Goal: Information Seeking & Learning: Learn about a topic

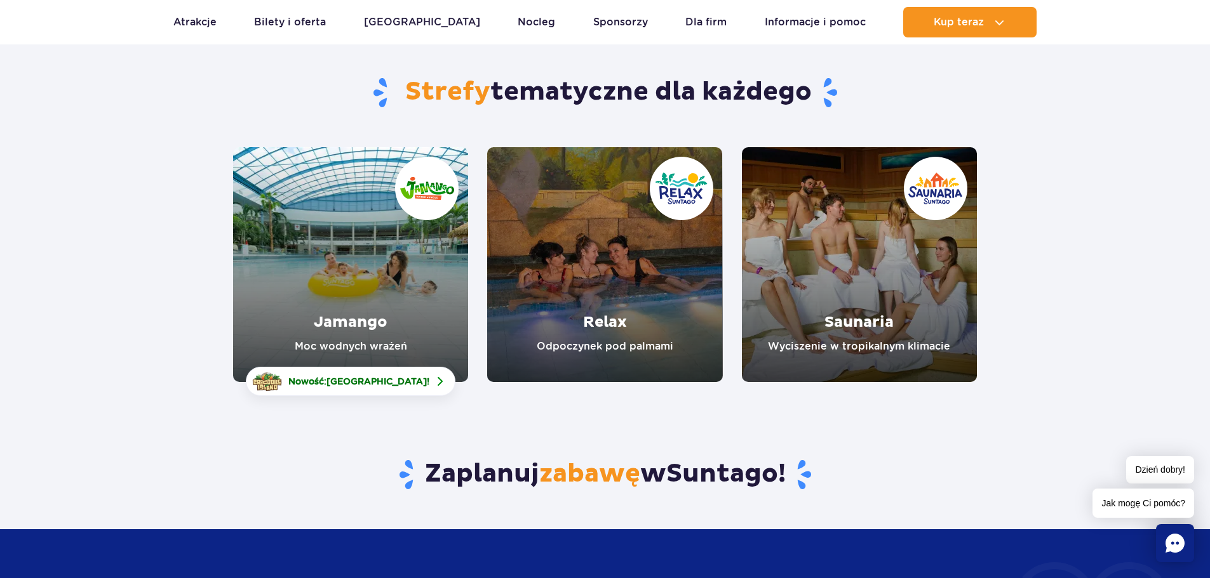
scroll to position [95, 0]
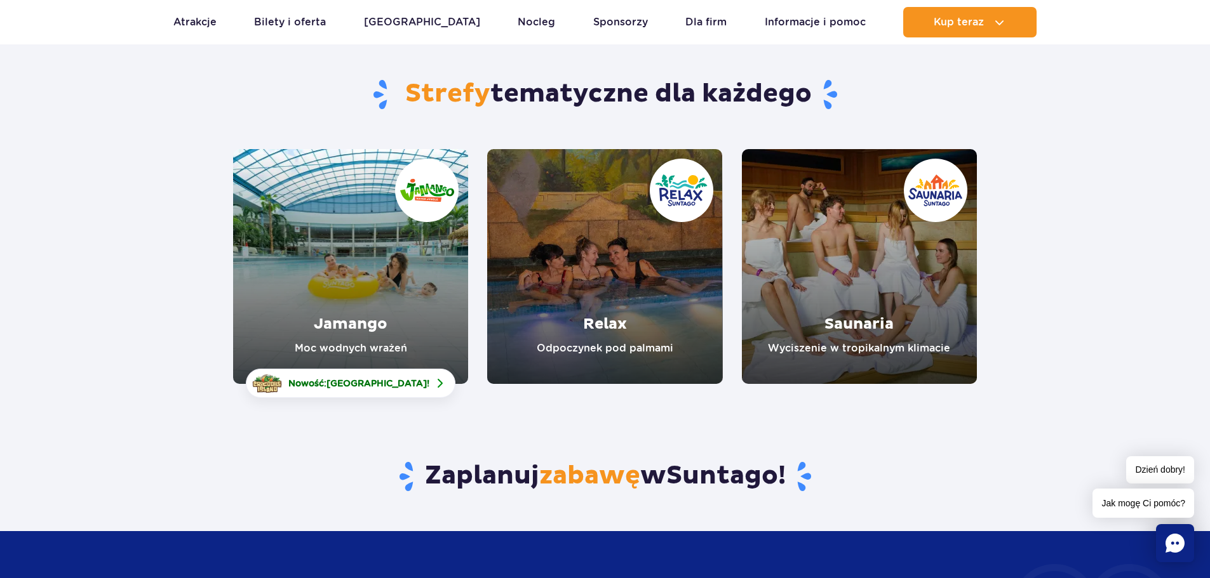
click at [338, 272] on link "Jamango" at bounding box center [350, 266] width 235 height 235
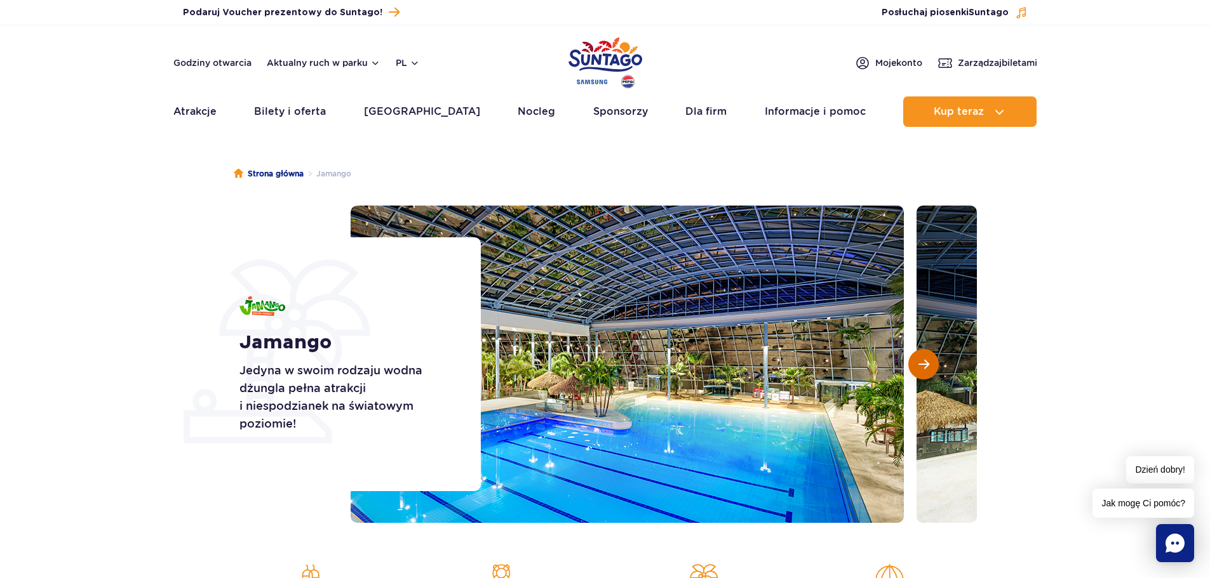
click at [920, 366] on span "Następny slajd" at bounding box center [923, 364] width 11 height 11
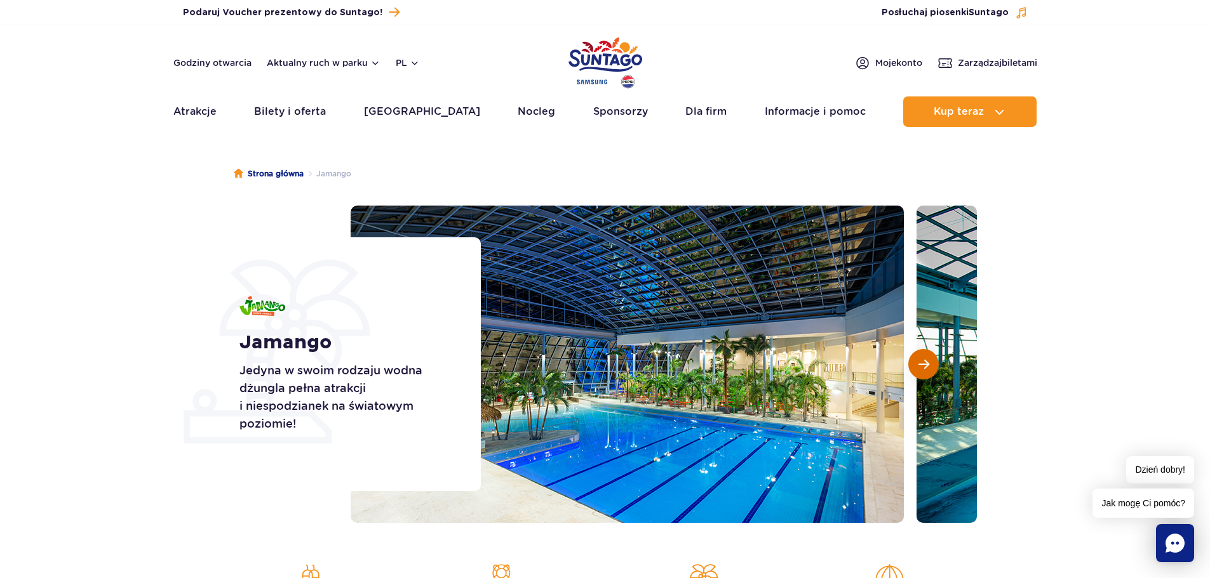
click at [920, 366] on span "Następny slajd" at bounding box center [923, 364] width 11 height 11
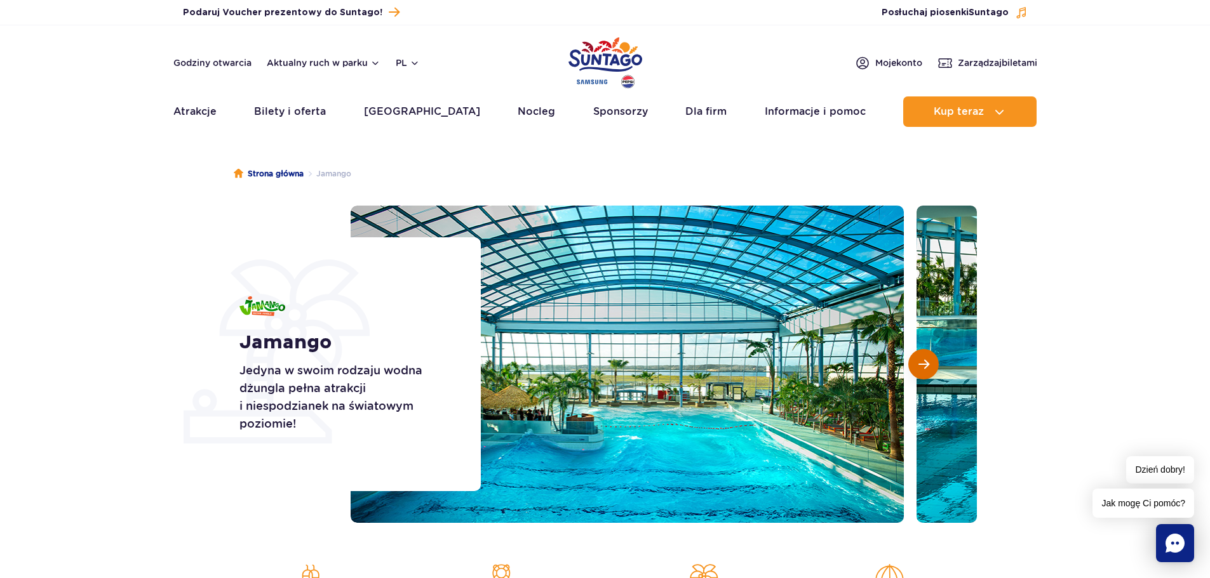
click at [920, 366] on span "Następny slajd" at bounding box center [923, 364] width 11 height 11
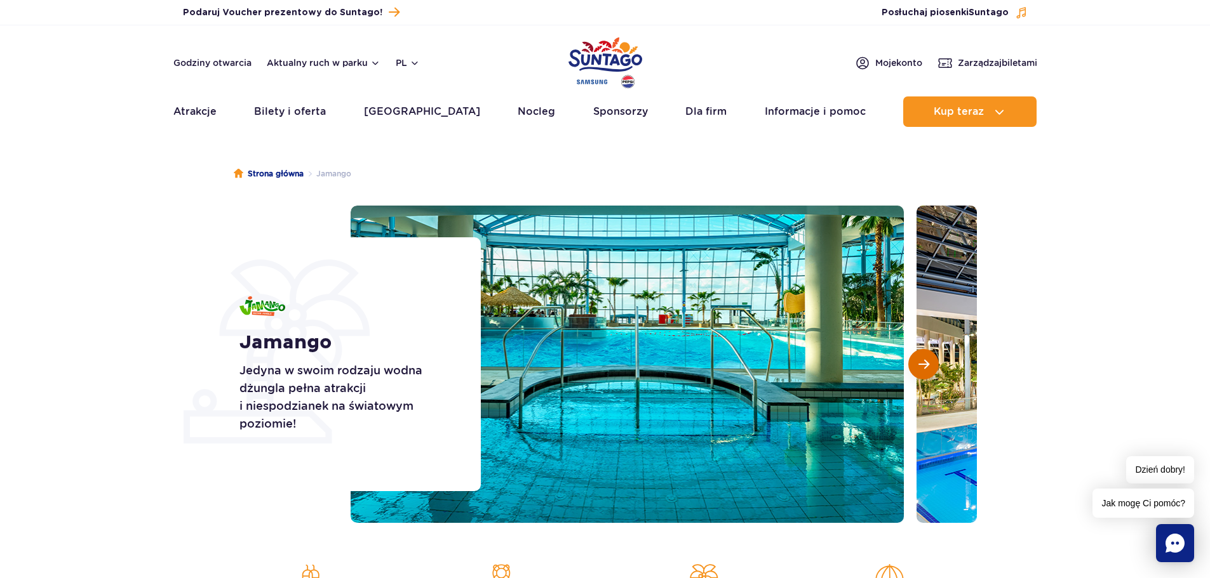
click at [920, 366] on span "Następny slajd" at bounding box center [923, 364] width 11 height 11
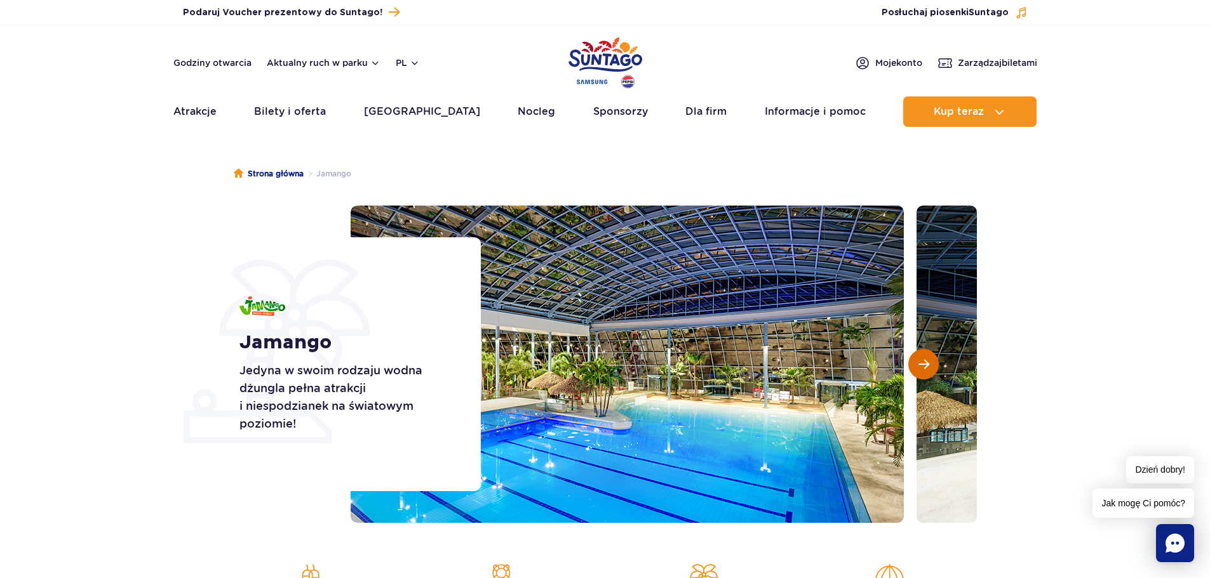
click at [920, 366] on span "Następny slajd" at bounding box center [923, 364] width 11 height 11
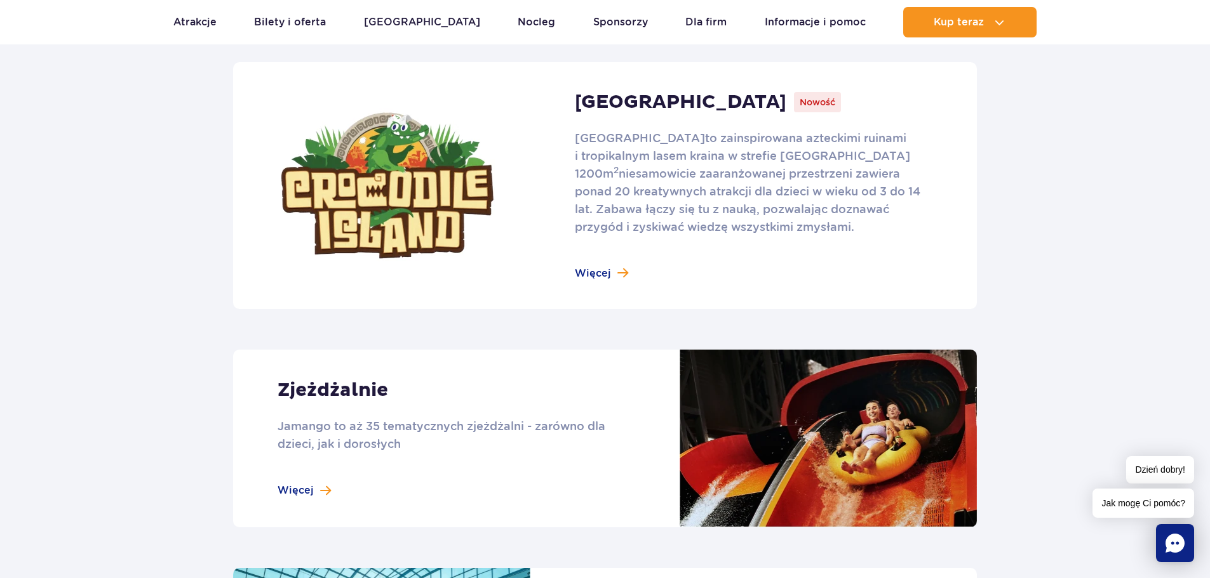
scroll to position [836, 0]
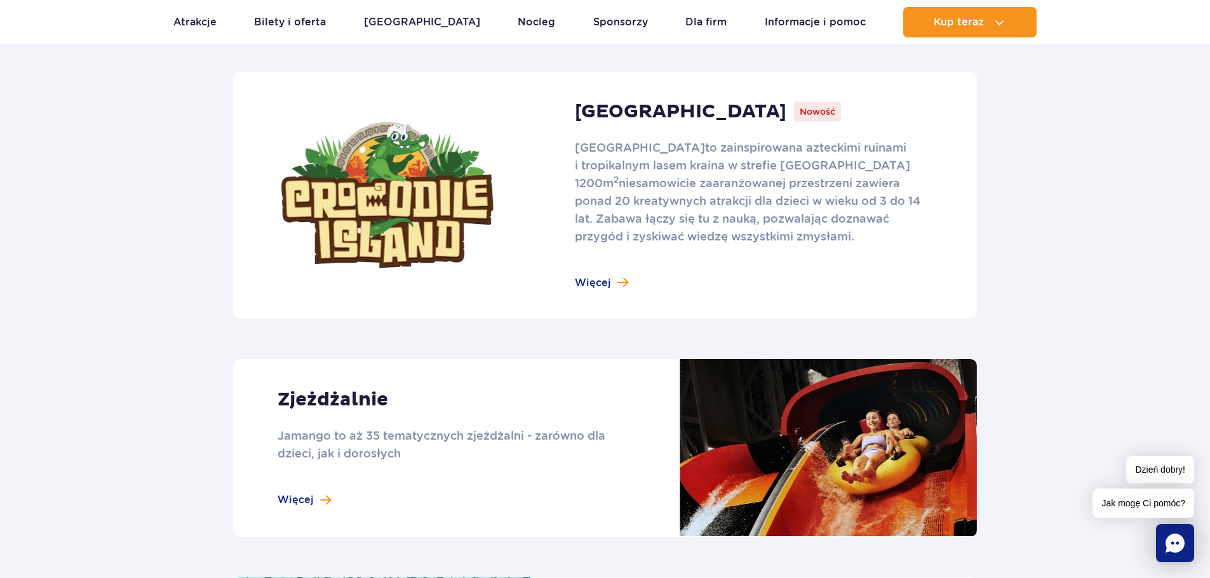
click at [608, 286] on link at bounding box center [605, 195] width 744 height 247
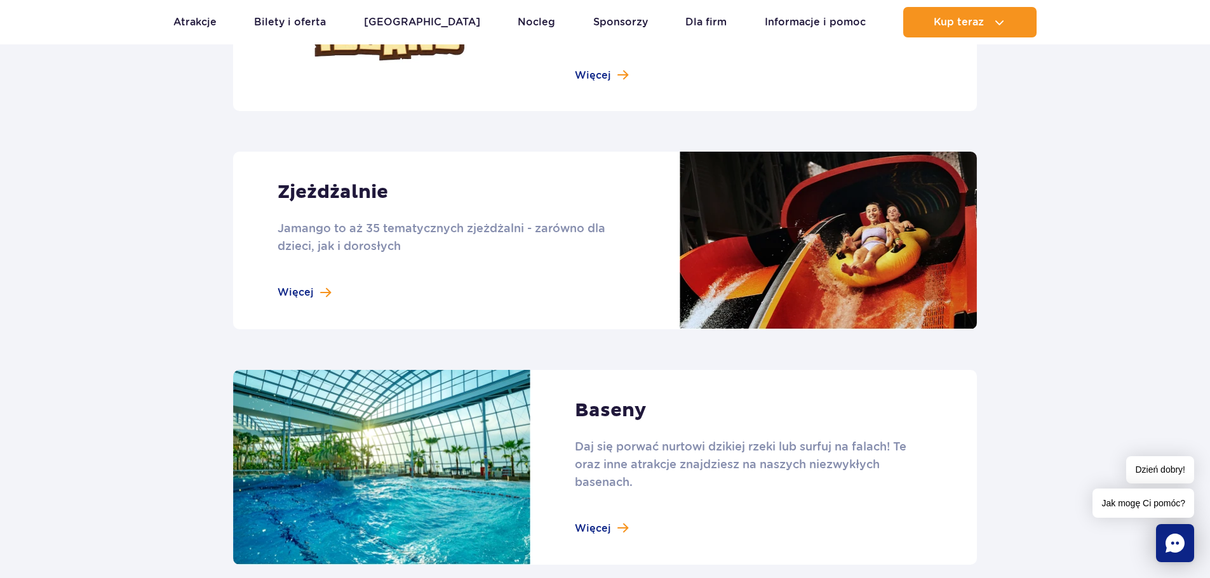
scroll to position [1077, 0]
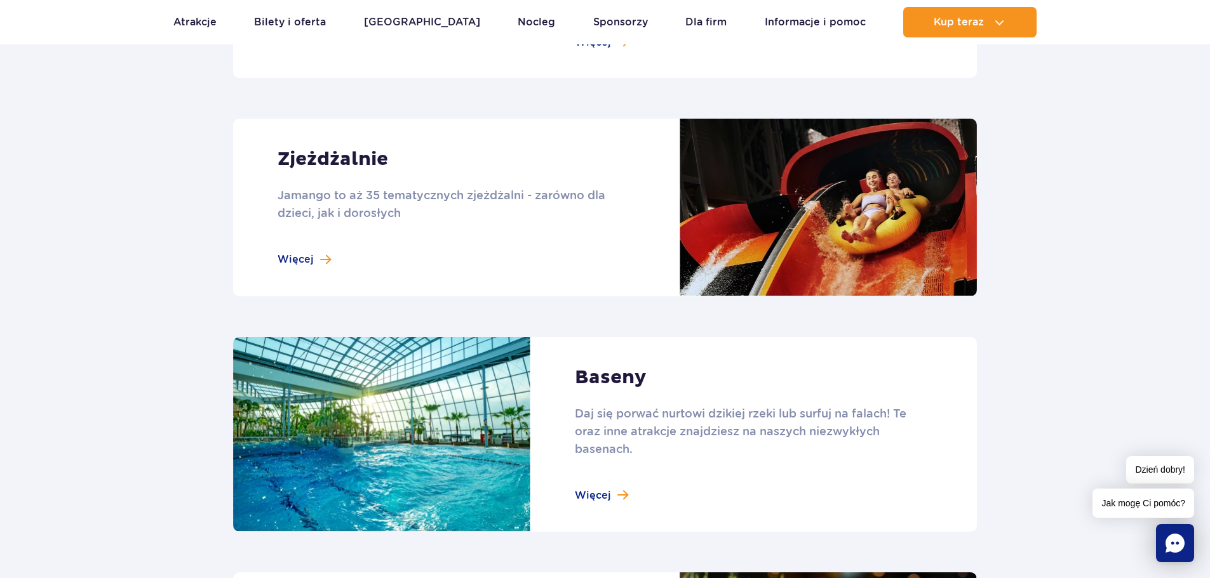
click at [307, 257] on link at bounding box center [605, 208] width 744 height 178
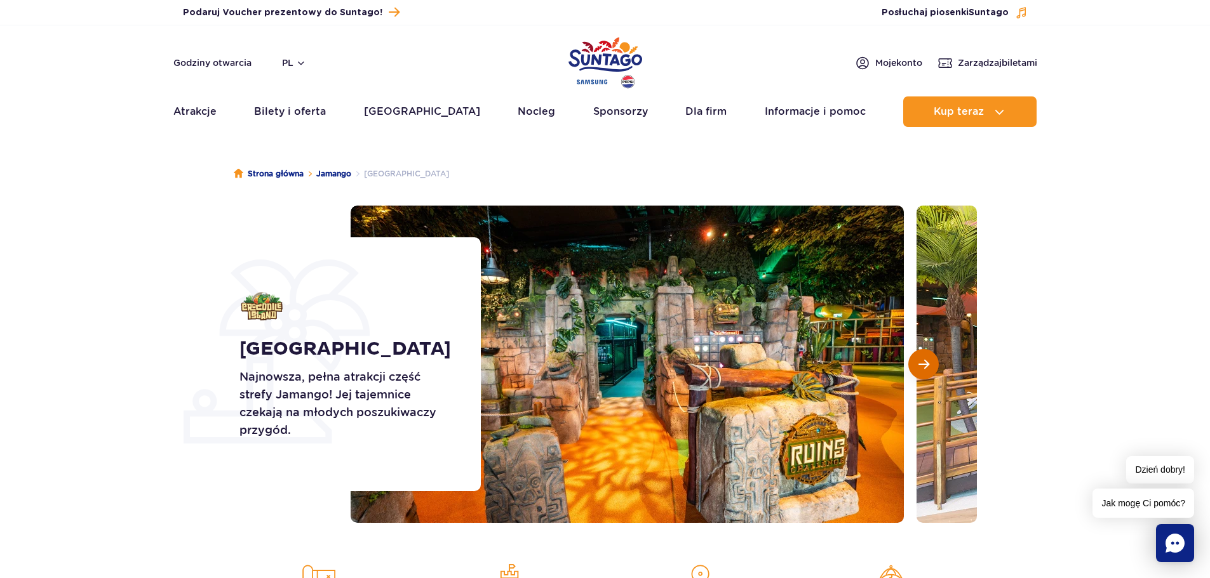
click at [923, 363] on span "Następny slajd" at bounding box center [923, 364] width 11 height 11
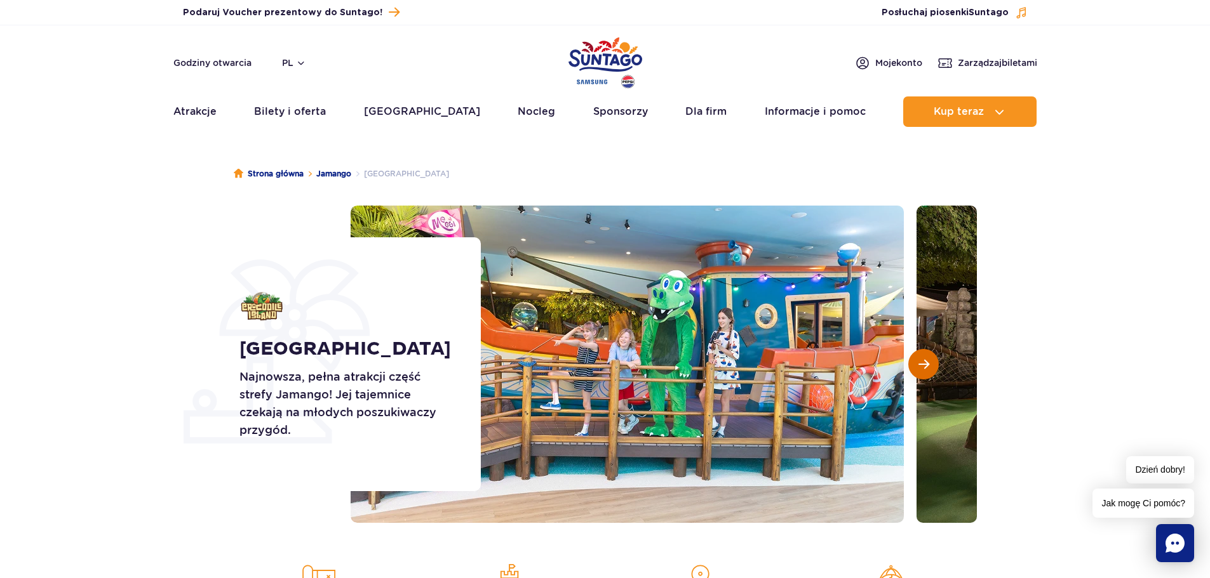
click at [923, 363] on span "Następny slajd" at bounding box center [923, 364] width 11 height 11
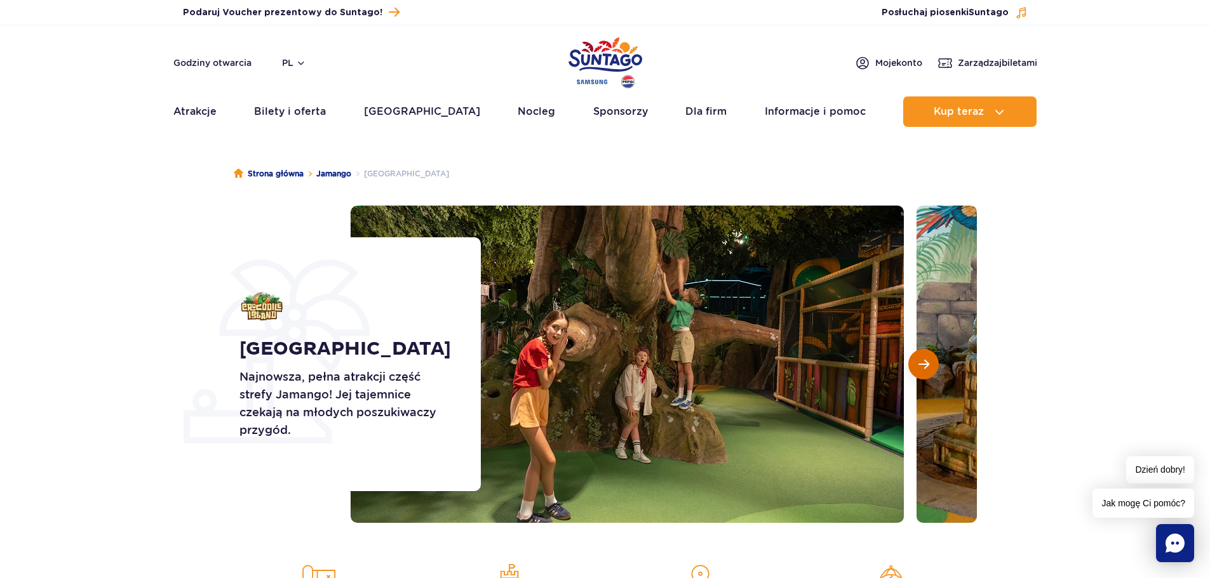
click at [923, 363] on span "Następny slajd" at bounding box center [923, 364] width 11 height 11
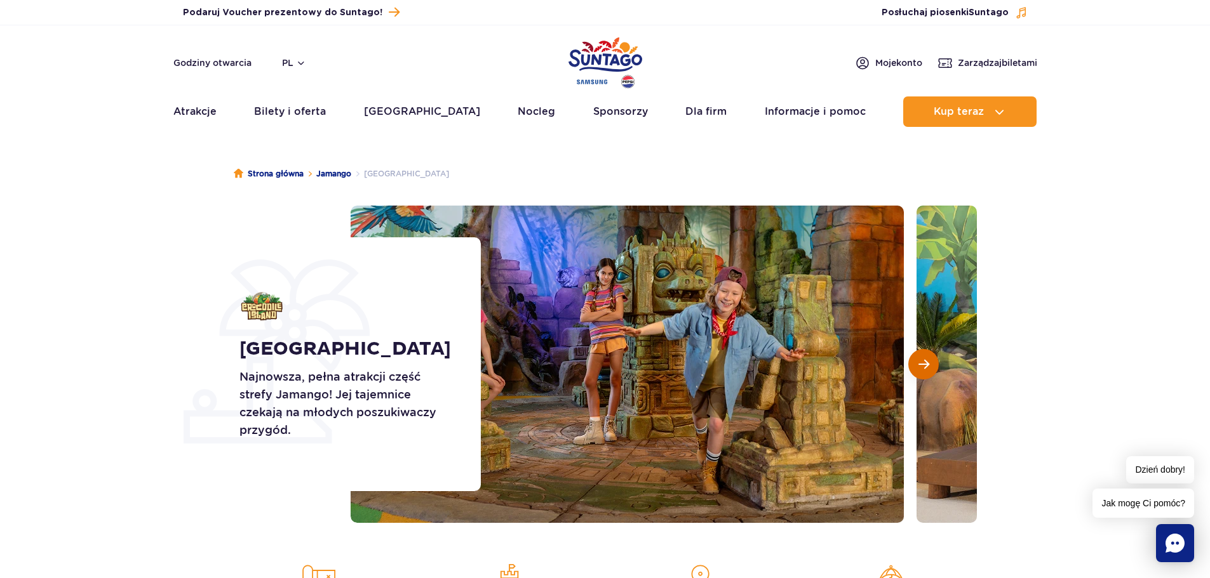
click at [923, 363] on span "Następny slajd" at bounding box center [923, 364] width 11 height 11
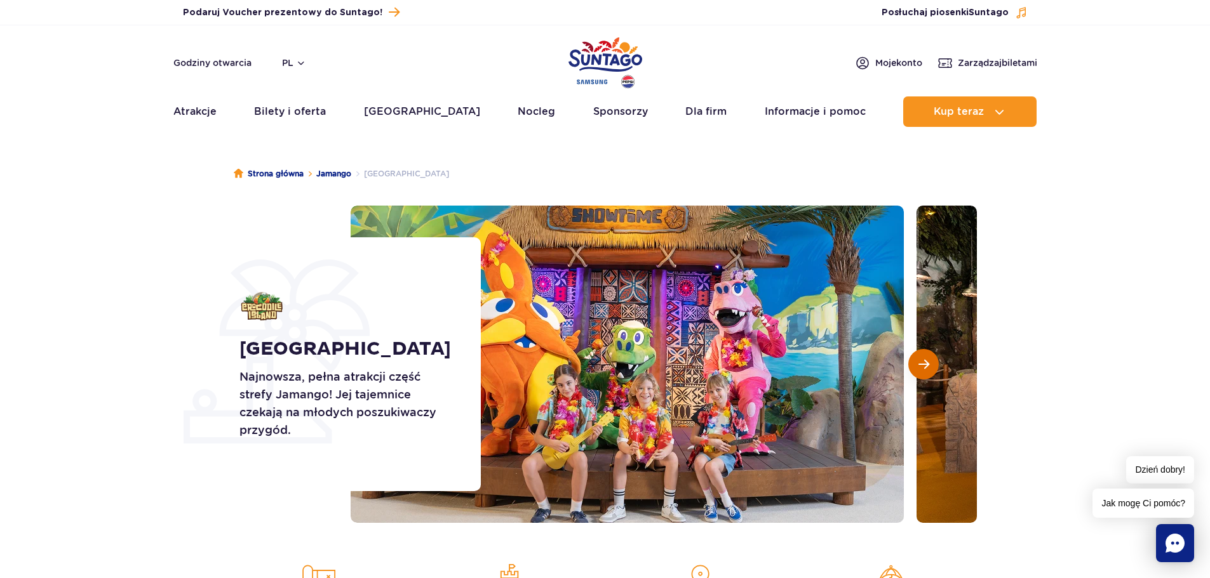
click at [923, 363] on span "Następny slajd" at bounding box center [923, 364] width 11 height 11
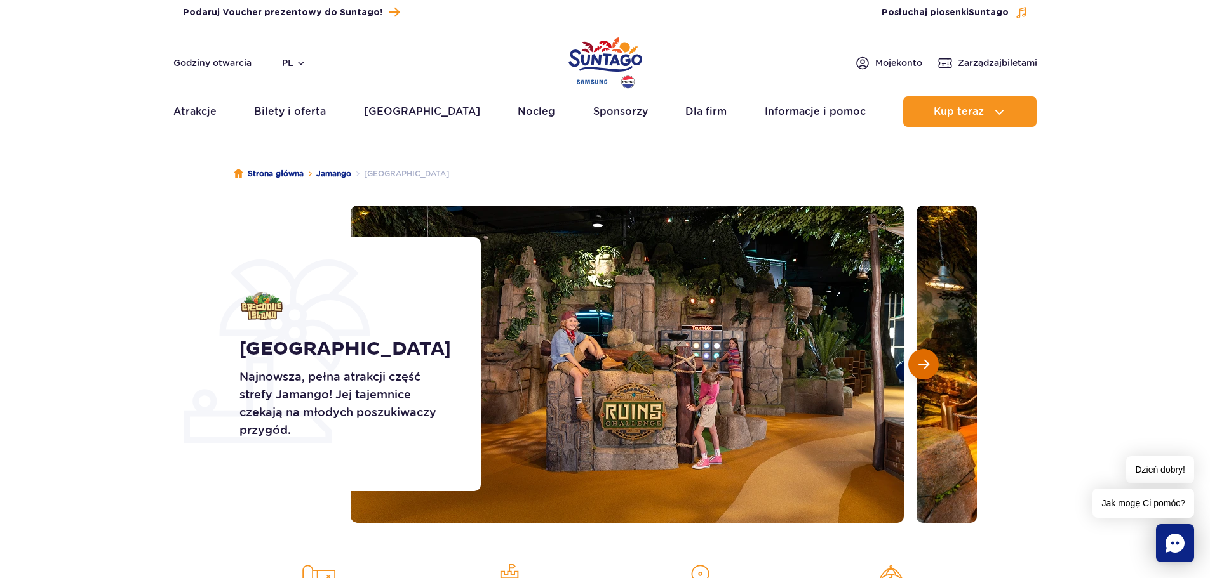
click at [923, 363] on span "Następny slajd" at bounding box center [923, 364] width 11 height 11
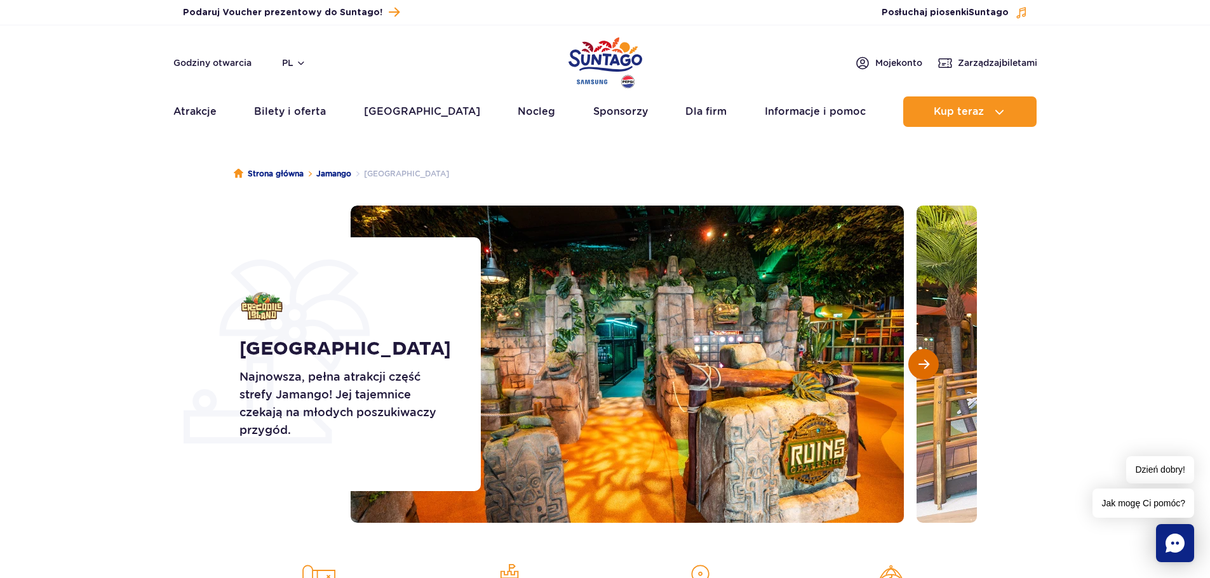
click at [923, 363] on span "Następny slajd" at bounding box center [923, 364] width 11 height 11
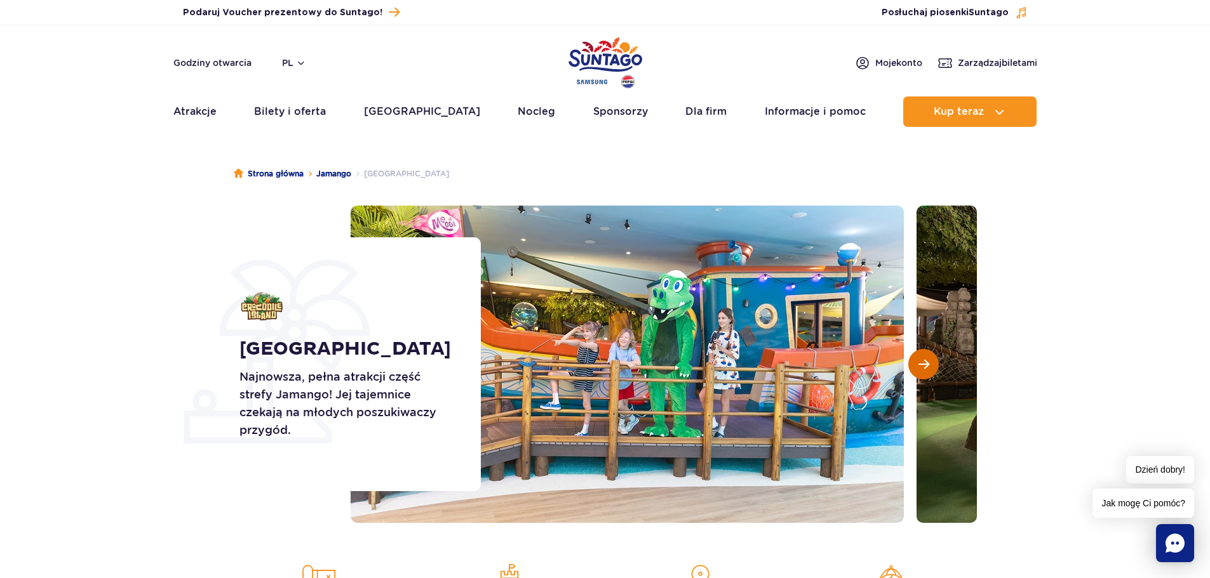
click at [923, 363] on span "Następny slajd" at bounding box center [923, 364] width 11 height 11
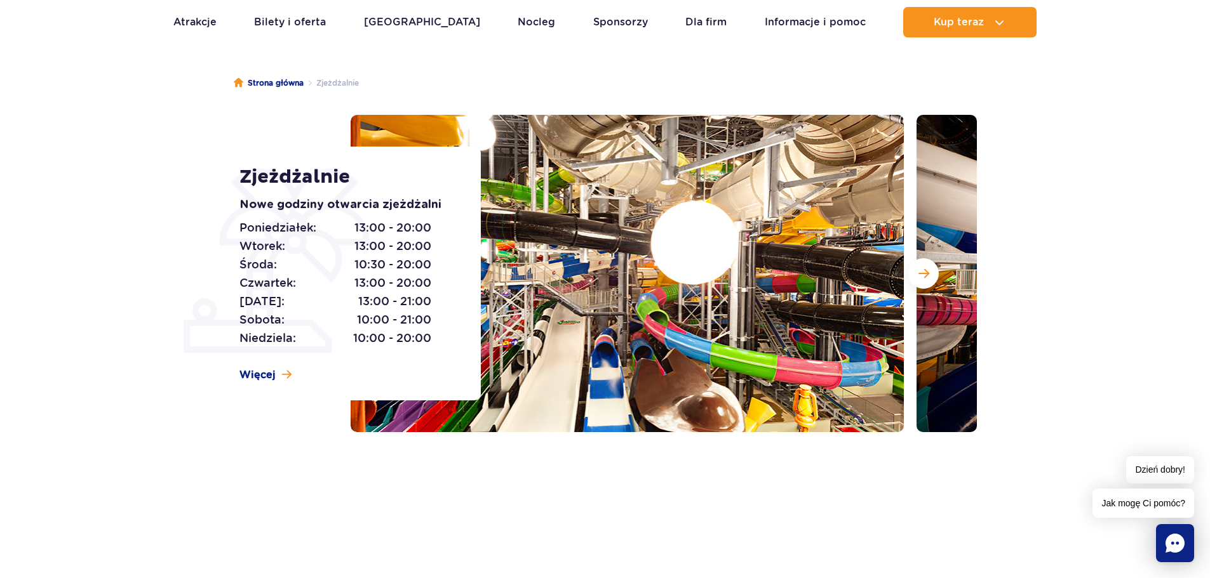
scroll to position [84, 0]
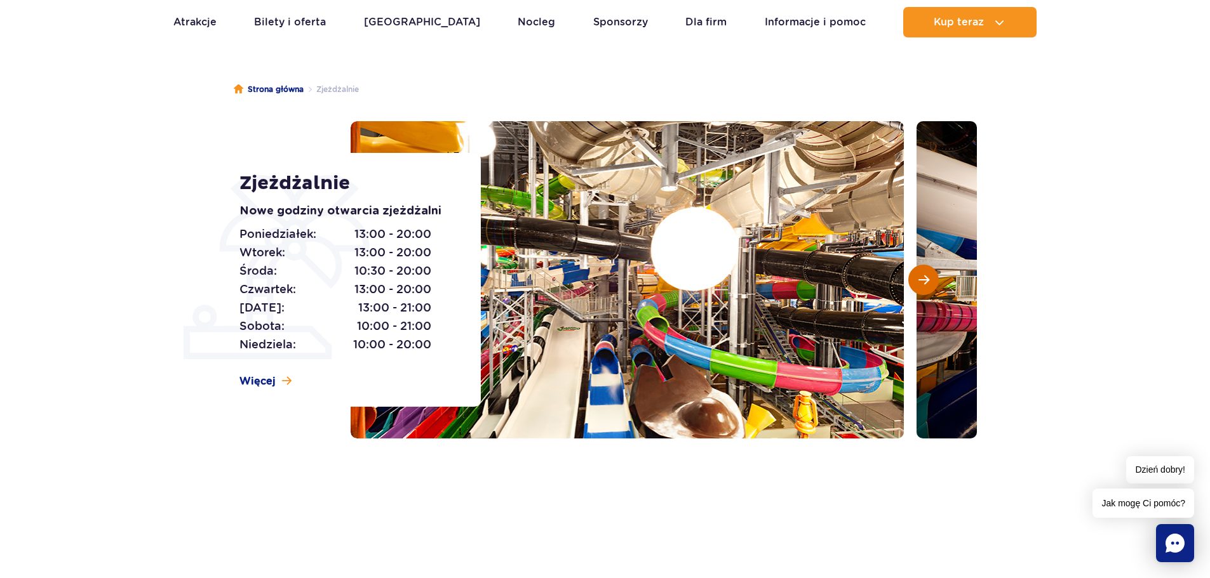
click at [933, 284] on button "Następny slajd" at bounding box center [923, 280] width 30 height 30
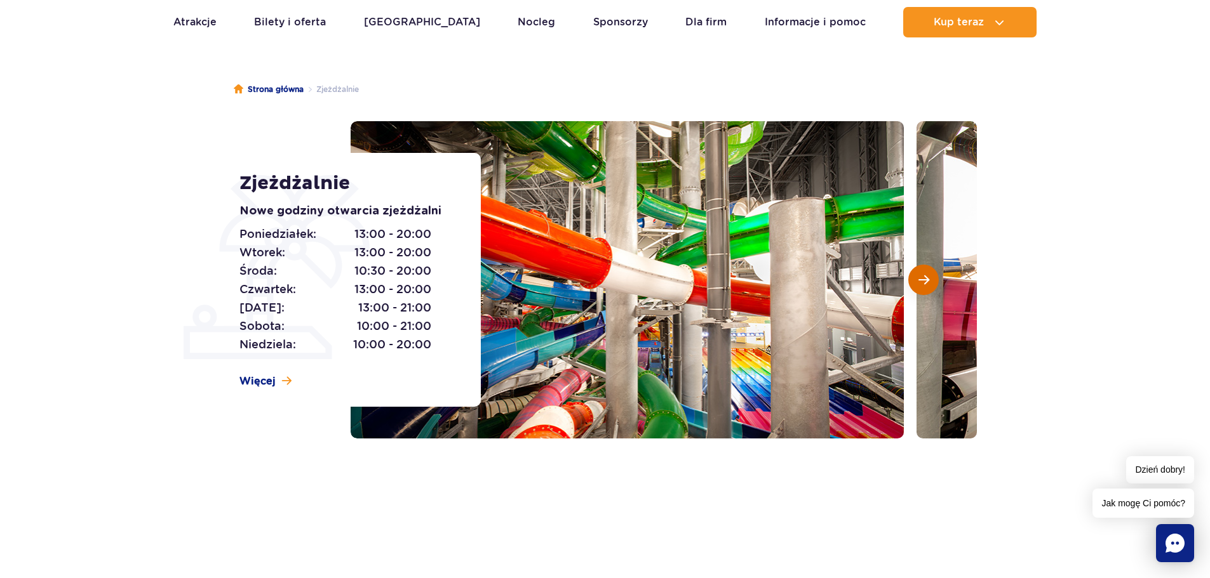
click at [933, 284] on button "Następny slajd" at bounding box center [923, 280] width 30 height 30
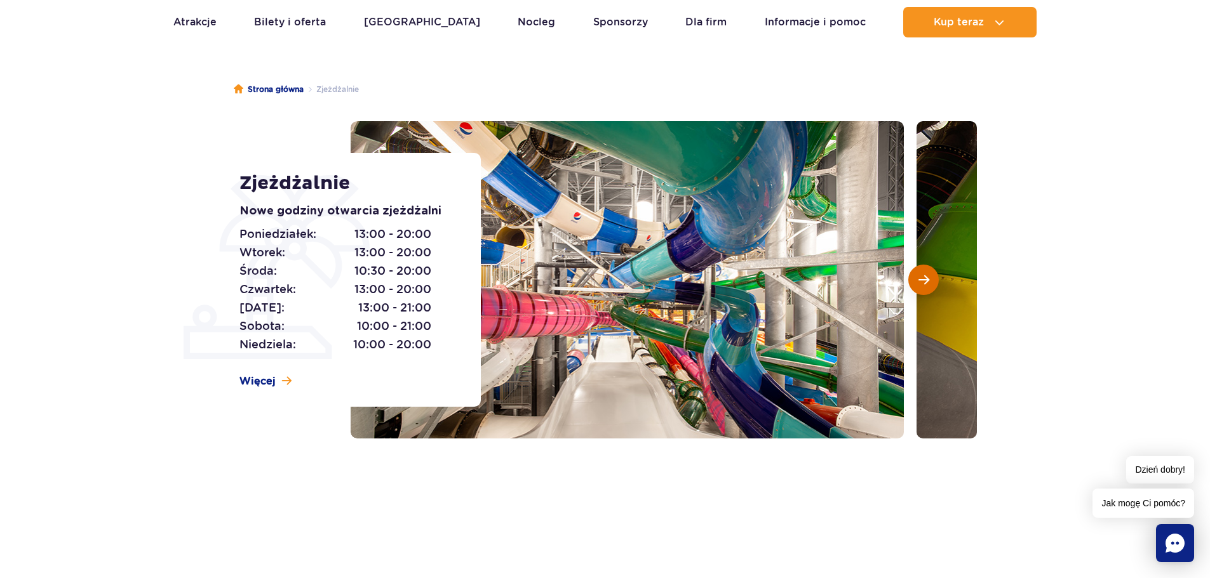
click at [933, 284] on button "Następny slajd" at bounding box center [923, 280] width 30 height 30
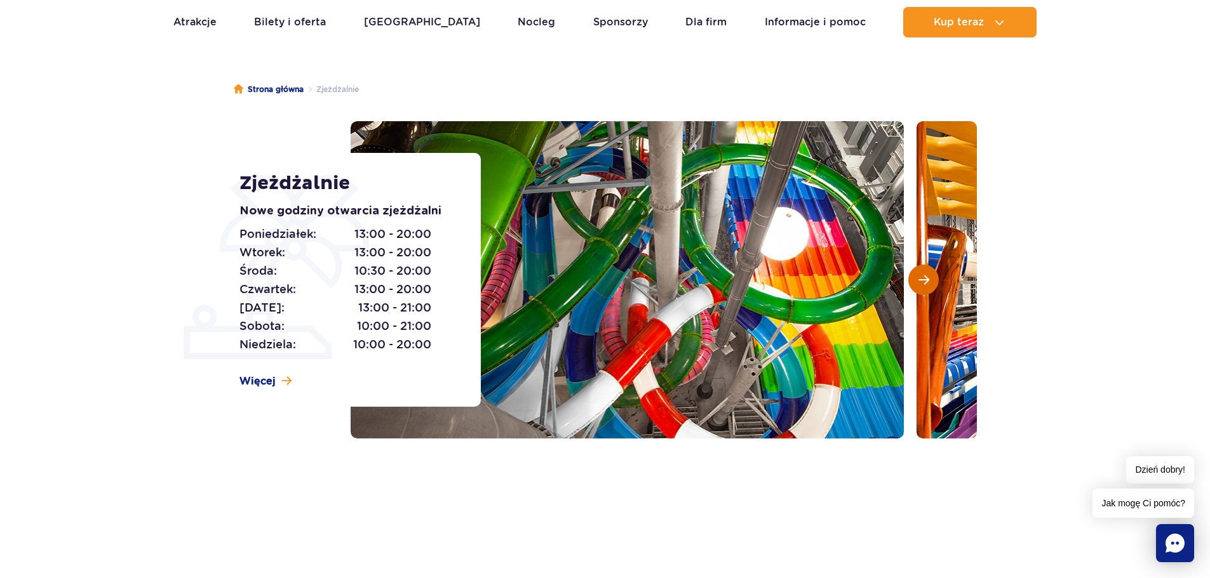
click at [933, 284] on button "Następny slajd" at bounding box center [923, 280] width 30 height 30
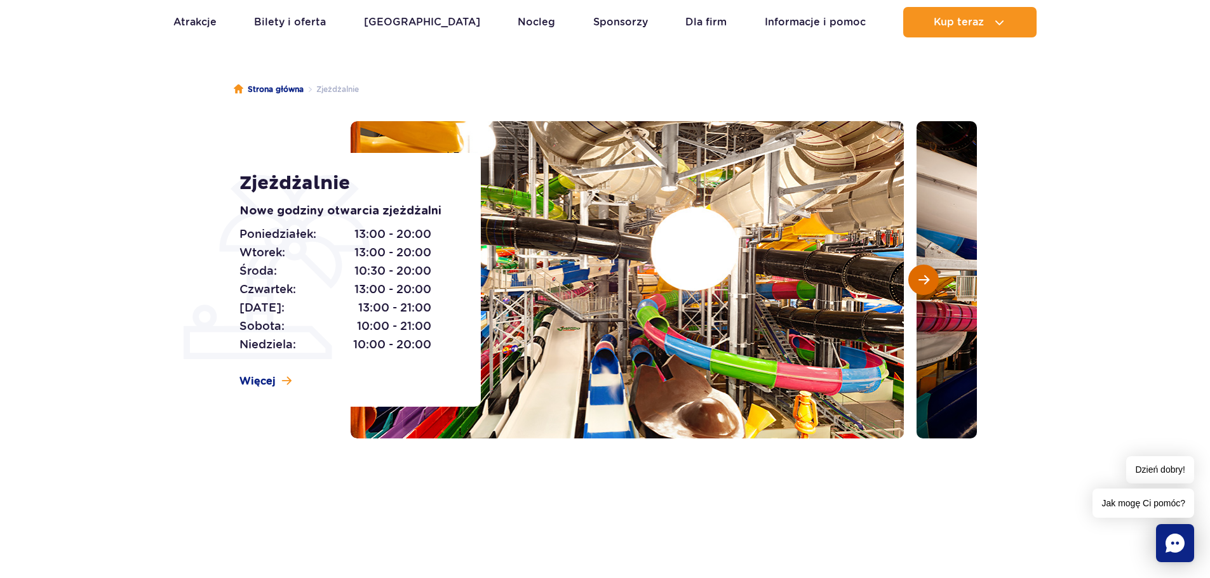
click at [933, 284] on button "Następny slajd" at bounding box center [923, 280] width 30 height 30
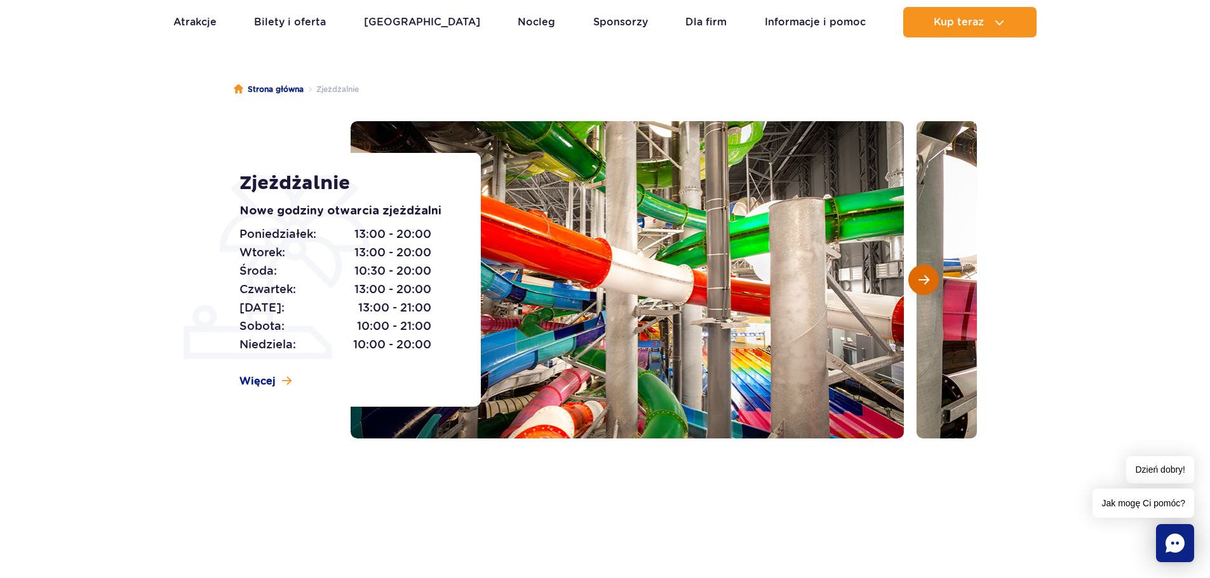
click at [933, 284] on button "Następny slajd" at bounding box center [923, 280] width 30 height 30
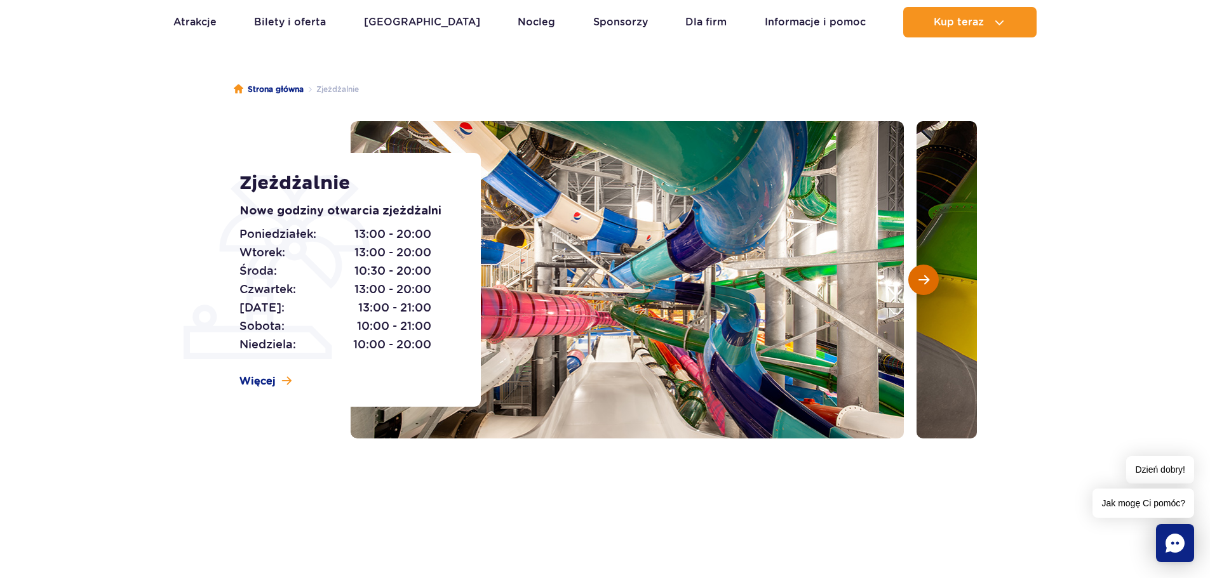
click at [933, 284] on button "Następny slajd" at bounding box center [923, 280] width 30 height 30
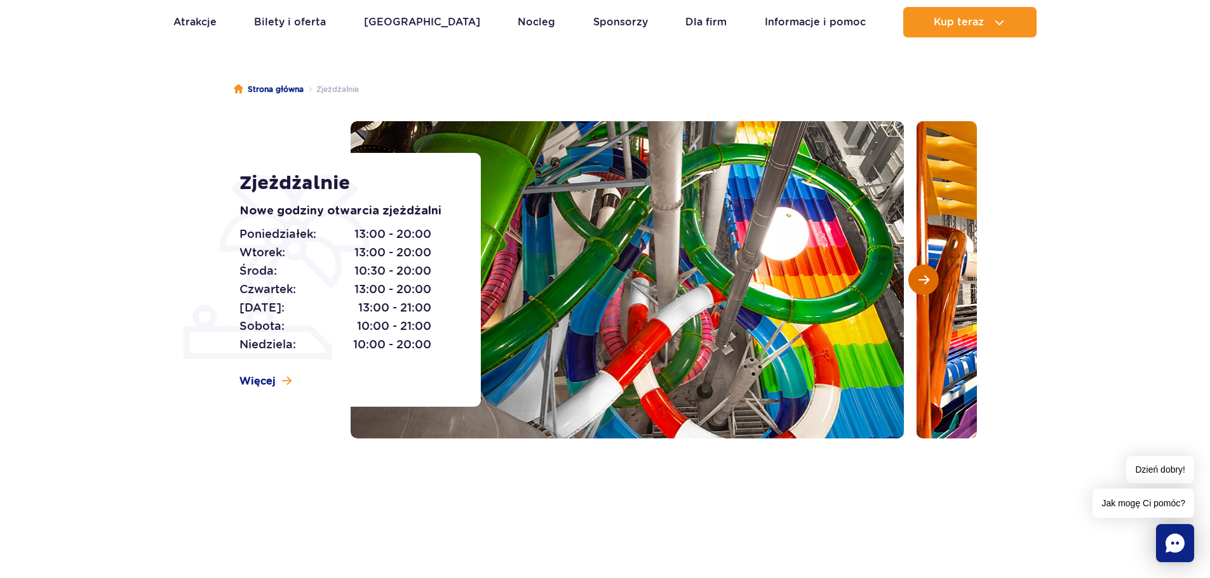
click at [933, 284] on button "Następny slajd" at bounding box center [923, 280] width 30 height 30
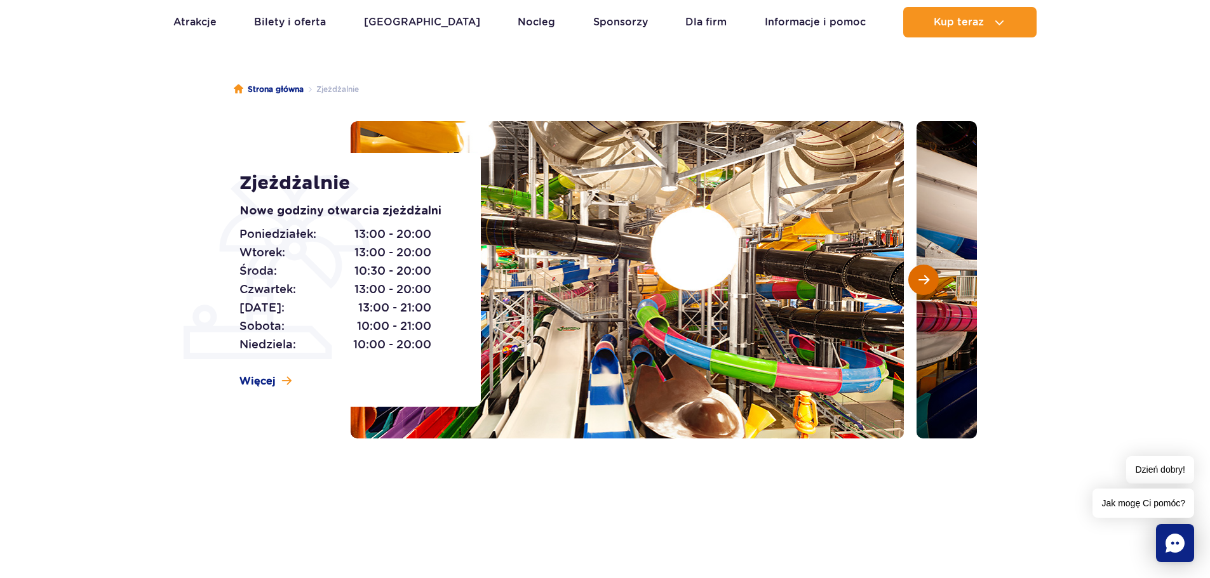
click at [923, 277] on span "Następny slajd" at bounding box center [923, 279] width 11 height 11
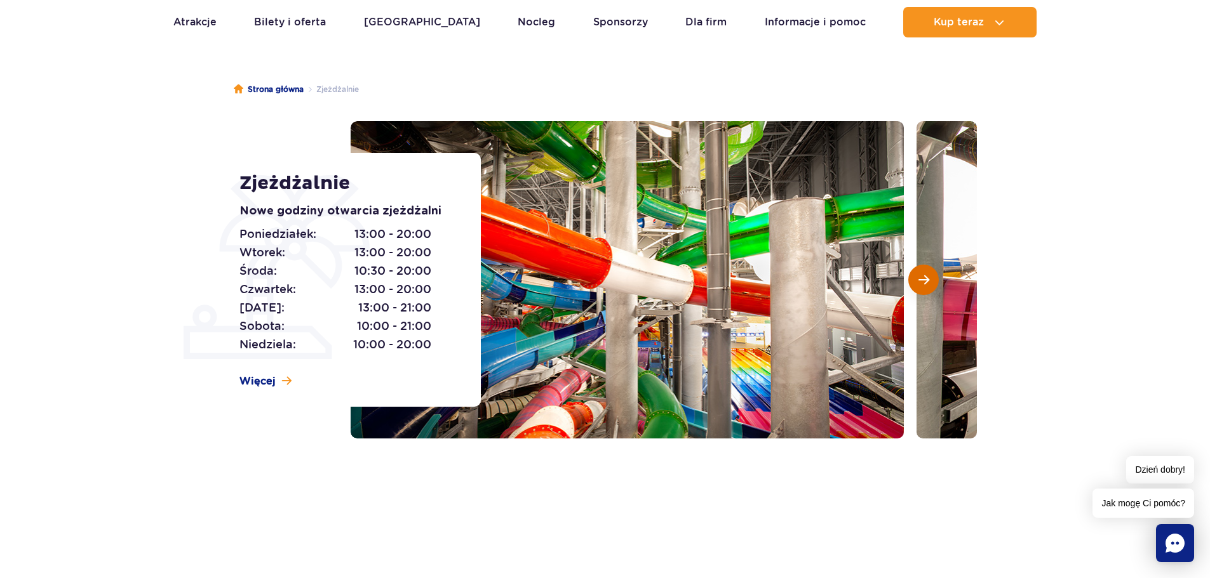
click at [923, 277] on span "Następny slajd" at bounding box center [923, 279] width 11 height 11
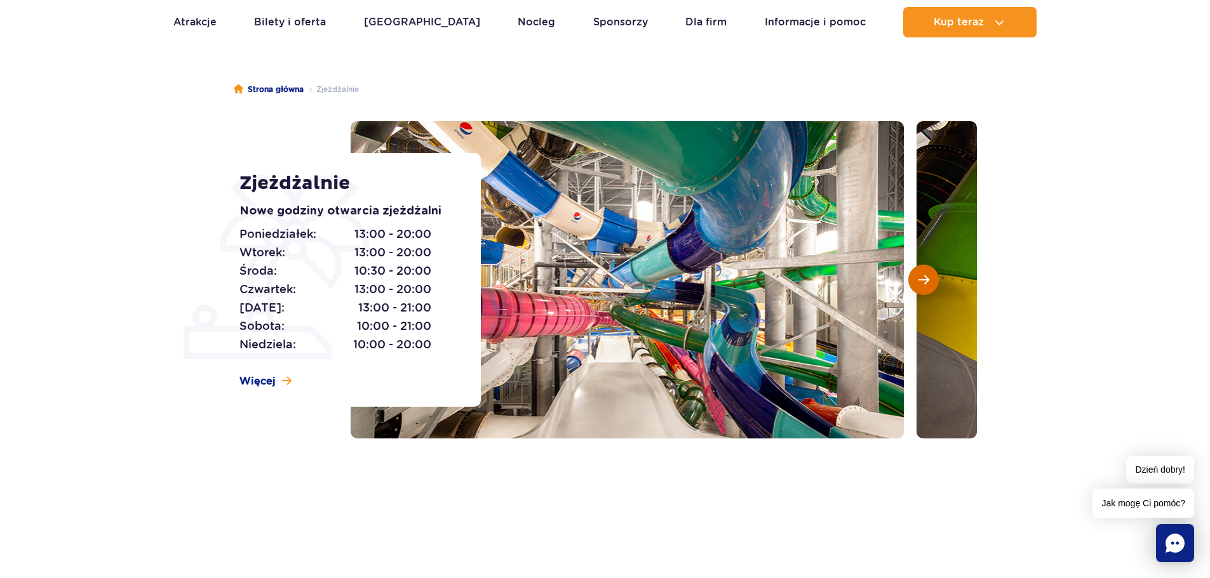
click at [923, 277] on span "Następny slajd" at bounding box center [923, 279] width 11 height 11
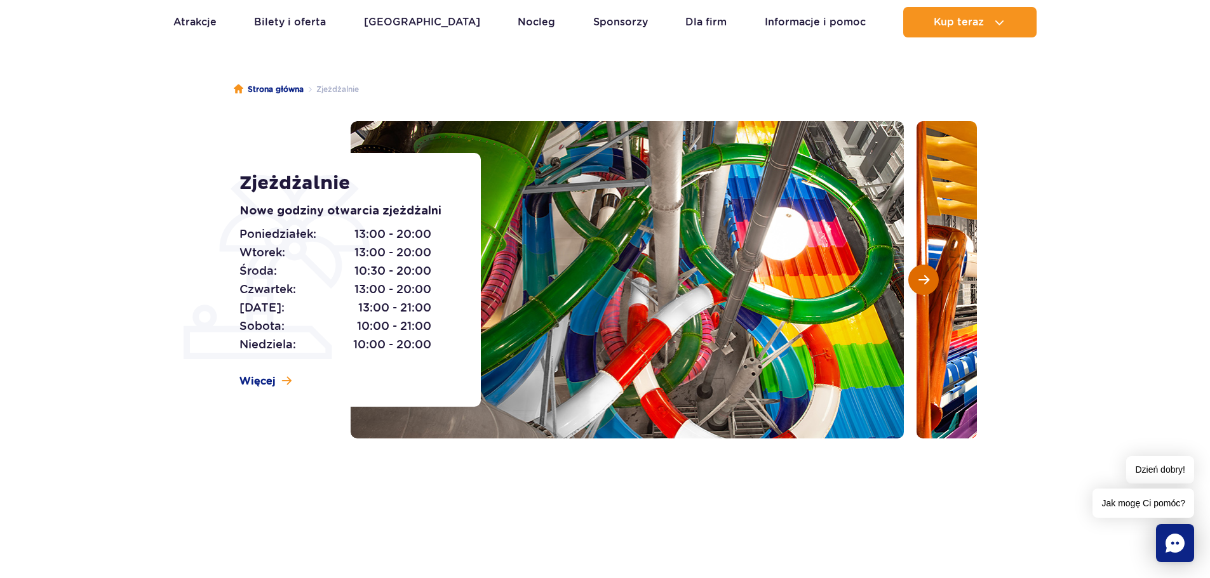
click at [923, 277] on span "Następny slajd" at bounding box center [923, 279] width 11 height 11
